Goal: Check status: Check status

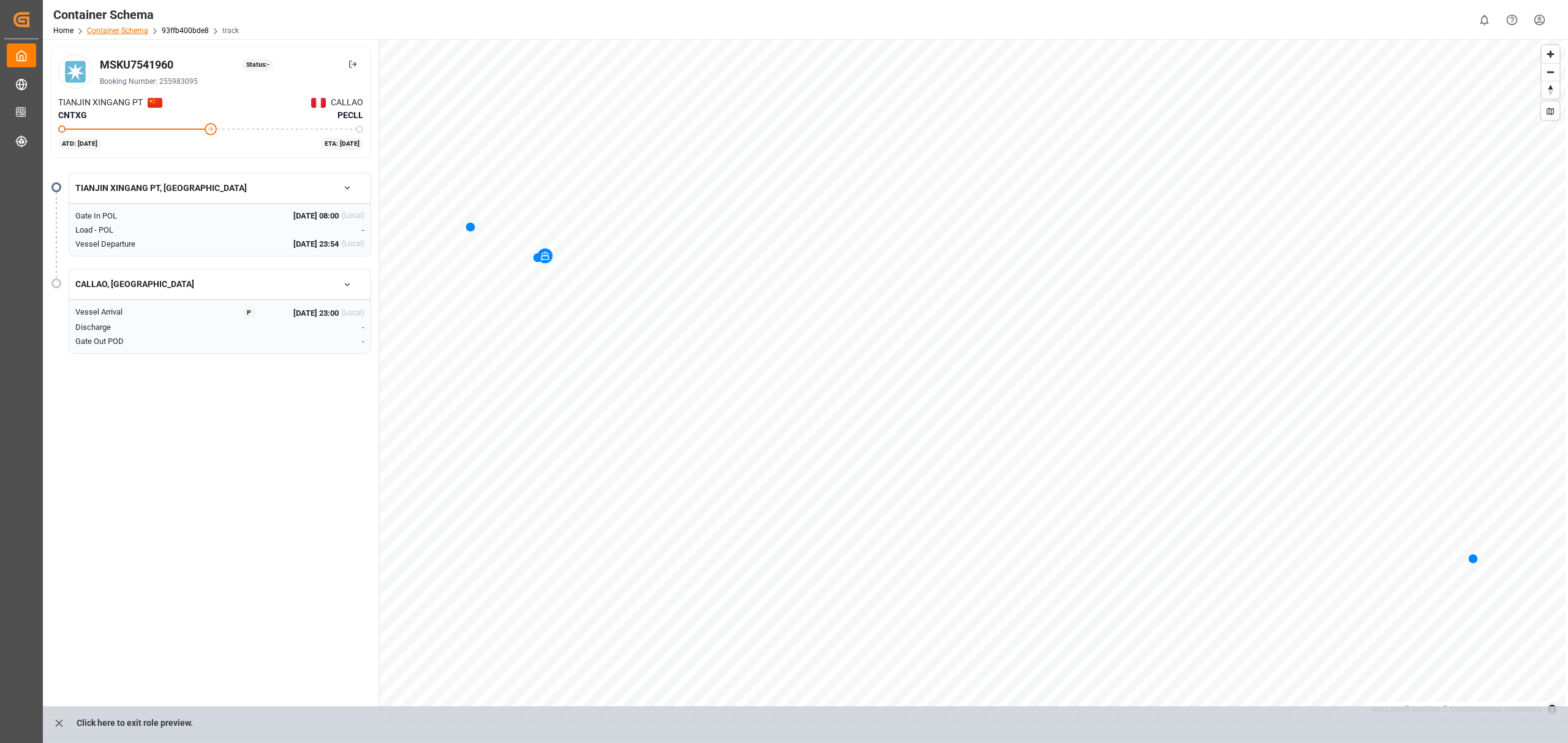
click at [120, 28] on link "Container Schema" at bounding box center [118, 30] width 61 height 9
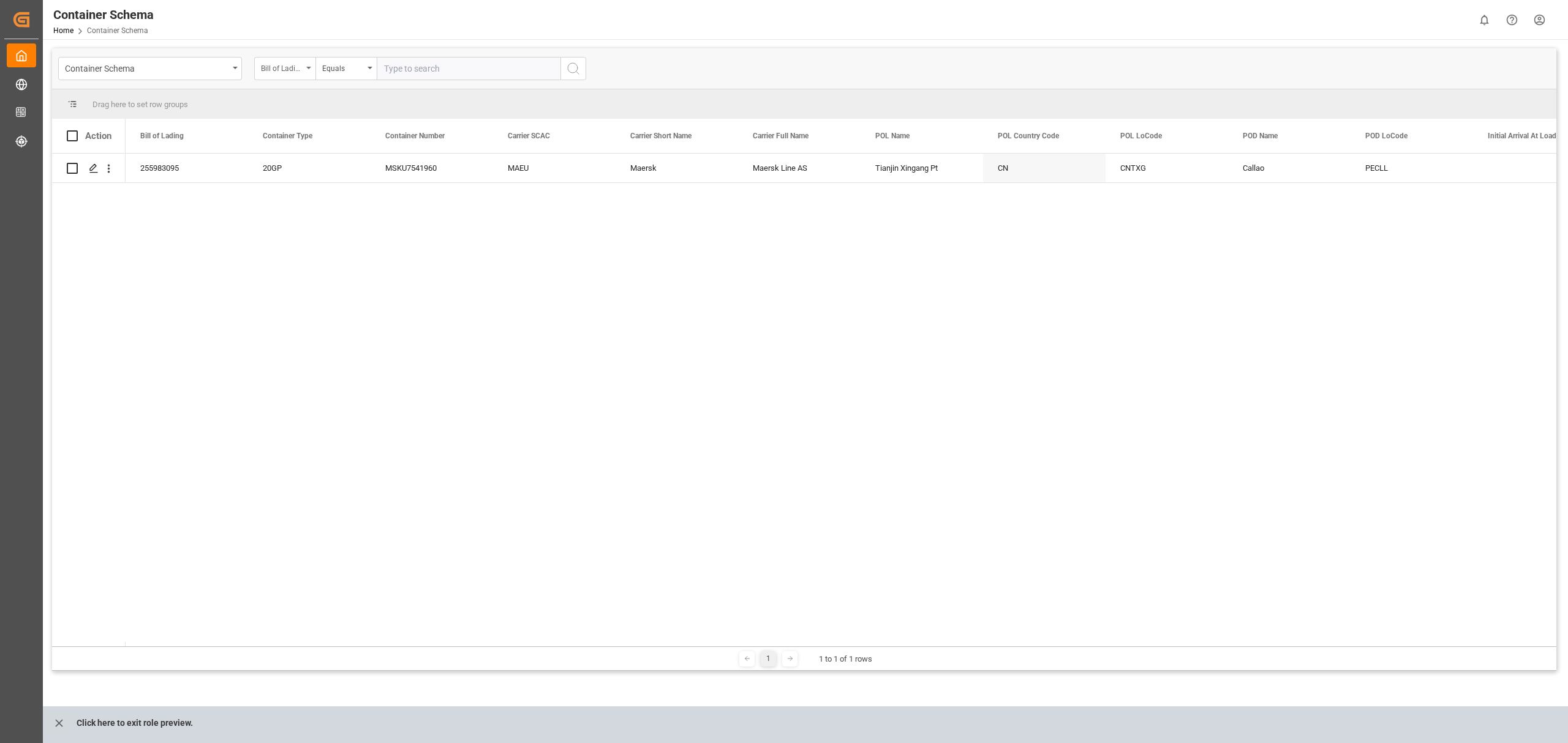
click at [290, 67] on div "Bill of Lading" at bounding box center [281, 67] width 42 height 14
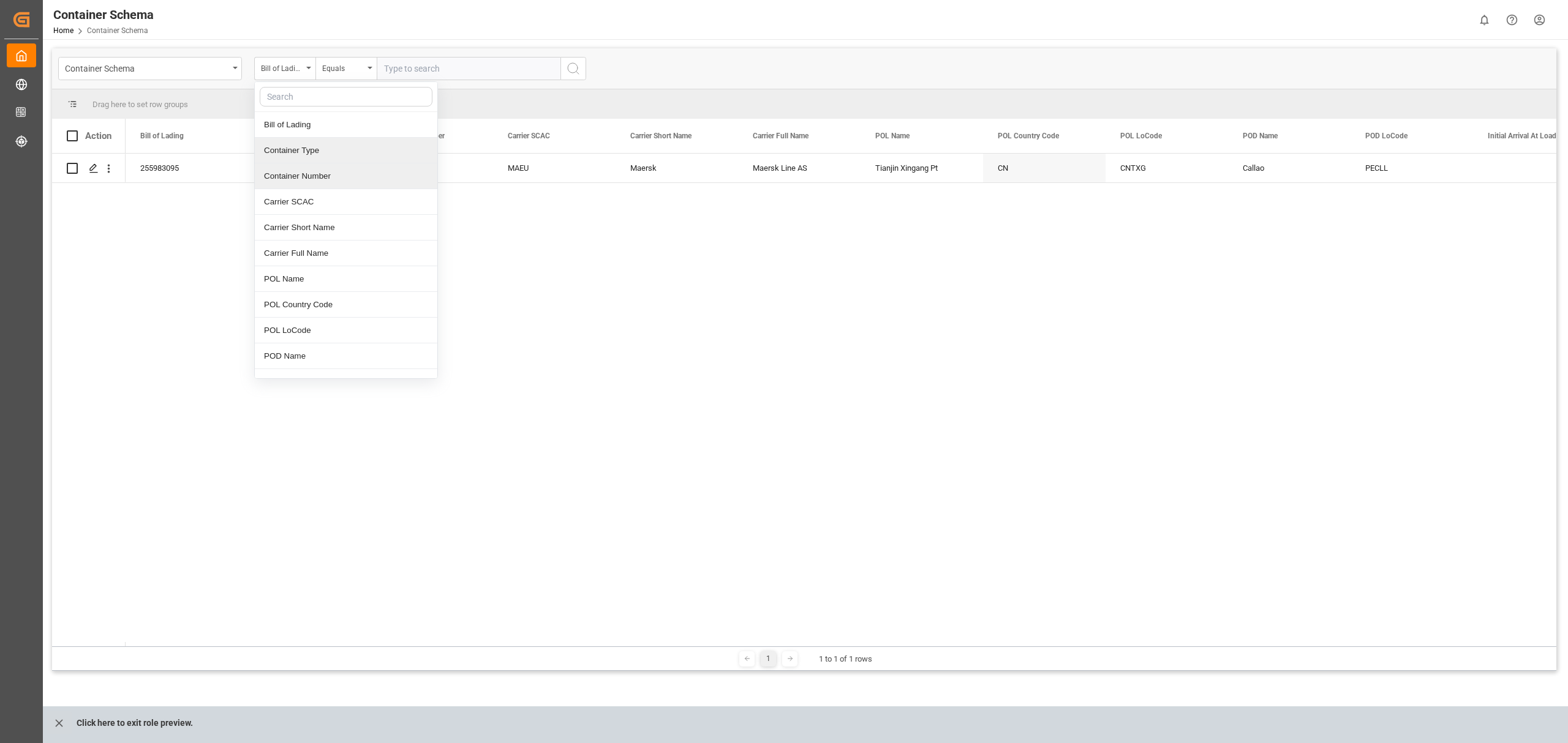
click at [322, 175] on div "Container Number" at bounding box center [346, 177] width 183 height 26
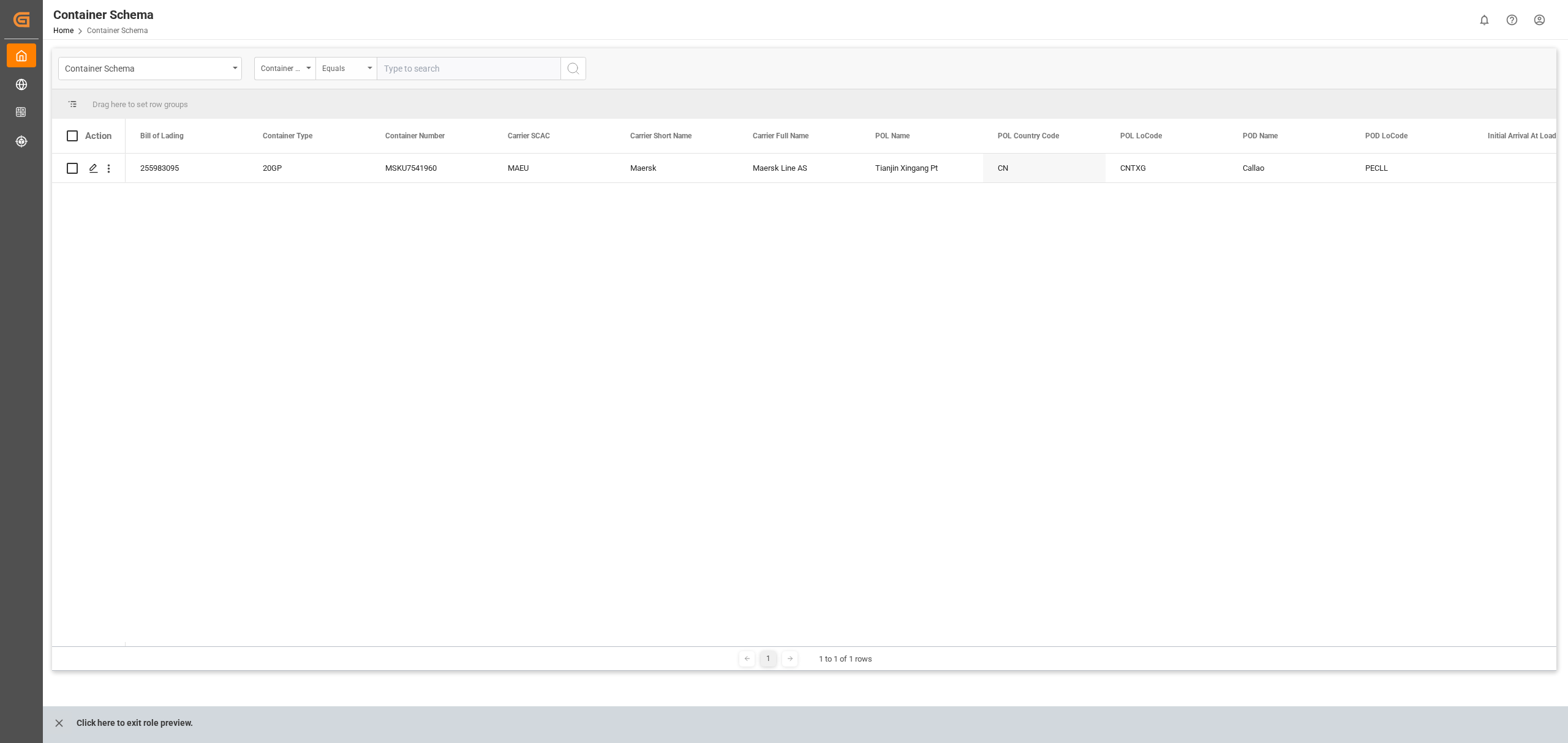
click at [322, 64] on div "Equals" at bounding box center [343, 67] width 42 height 14
click at [392, 145] on div "Fuzzy search" at bounding box center [408, 151] width 183 height 26
click at [432, 70] on input "text" at bounding box center [468, 68] width 184 height 24
paste input "4504622456"
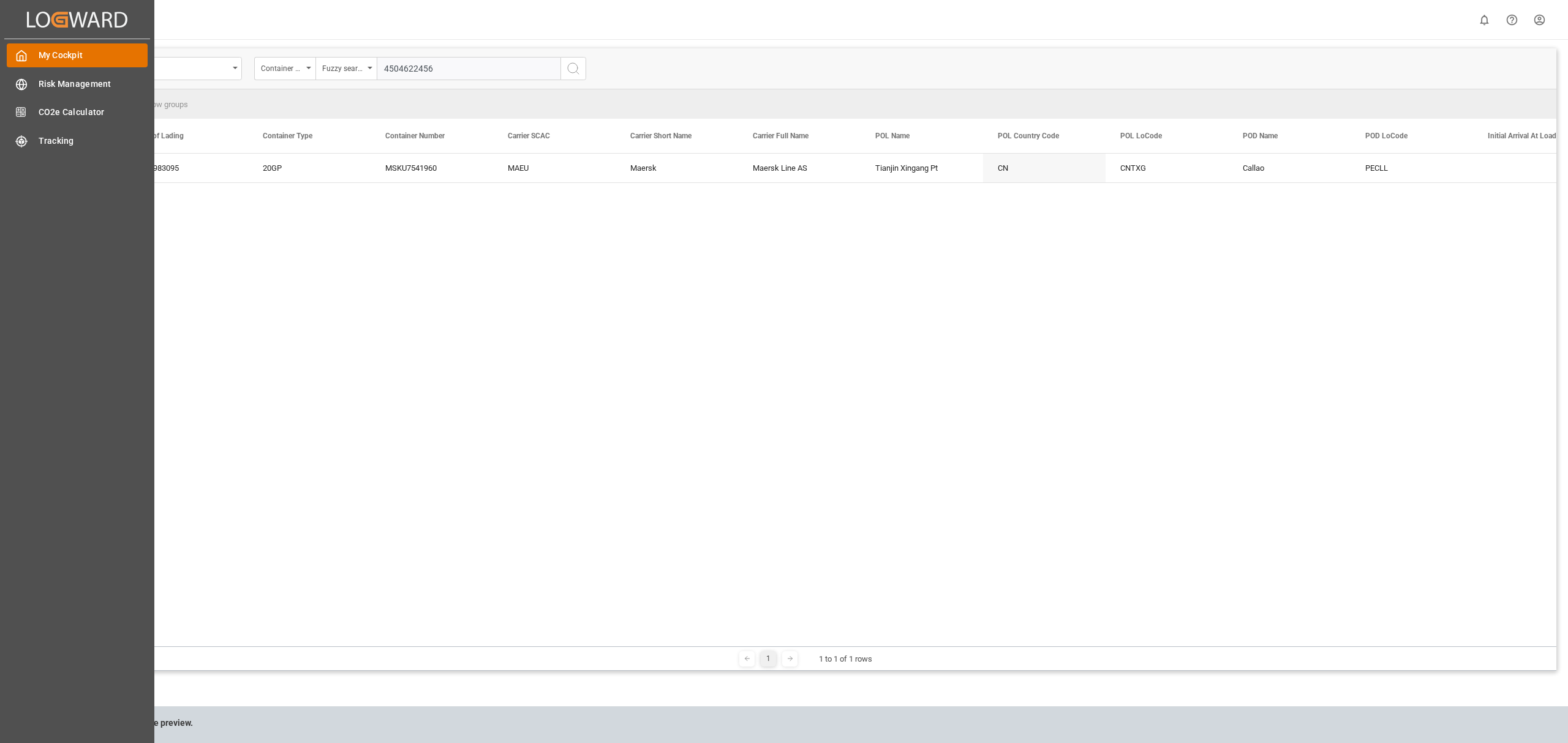
type input "4504622456"
click at [62, 57] on span "My Cockpit" at bounding box center [93, 55] width 110 height 13
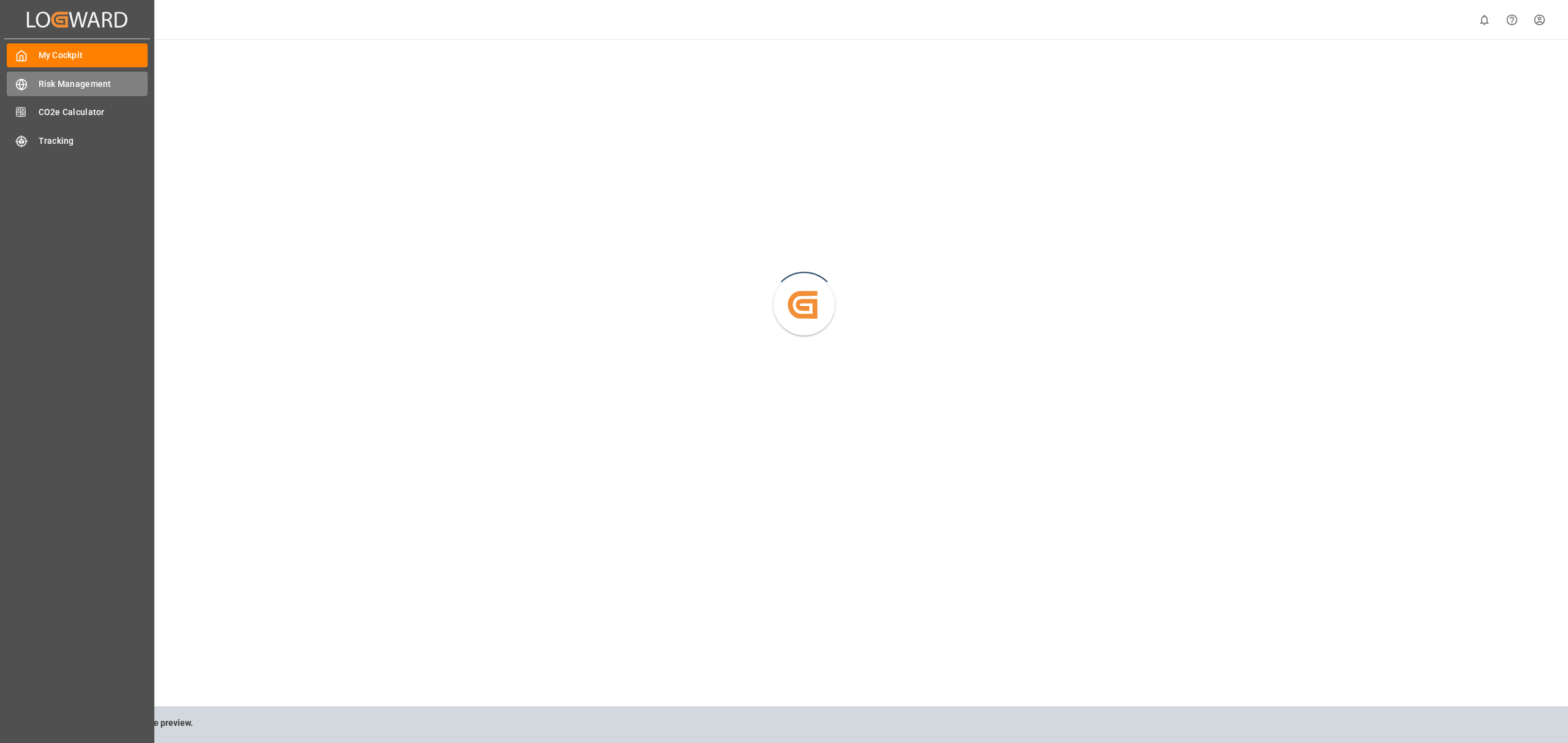
click at [33, 79] on div "Risk Management Risk Management" at bounding box center [78, 83] width 141 height 24
